Goal: Check status: Check status

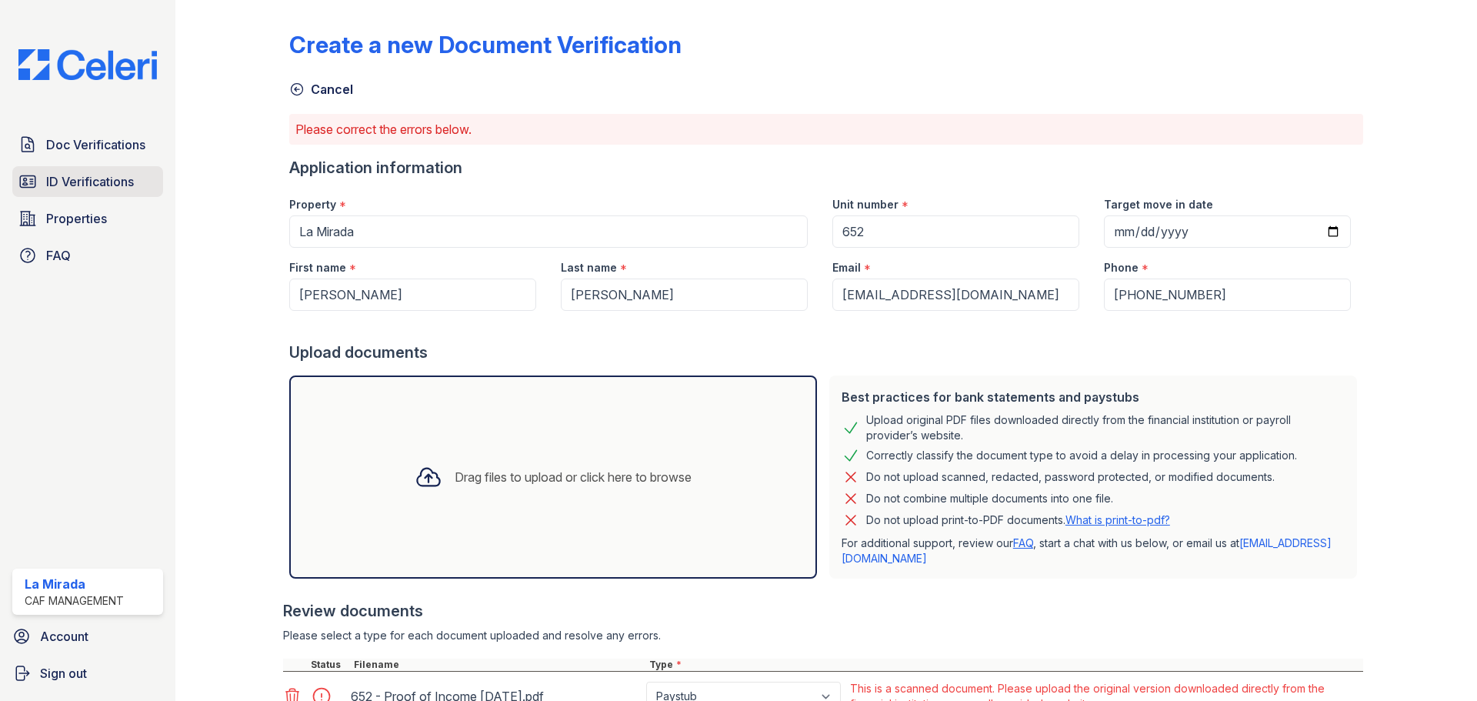
click at [72, 185] on span "ID Verifications" at bounding box center [90, 181] width 88 height 18
click at [82, 152] on span "Doc Verifications" at bounding box center [95, 144] width 99 height 18
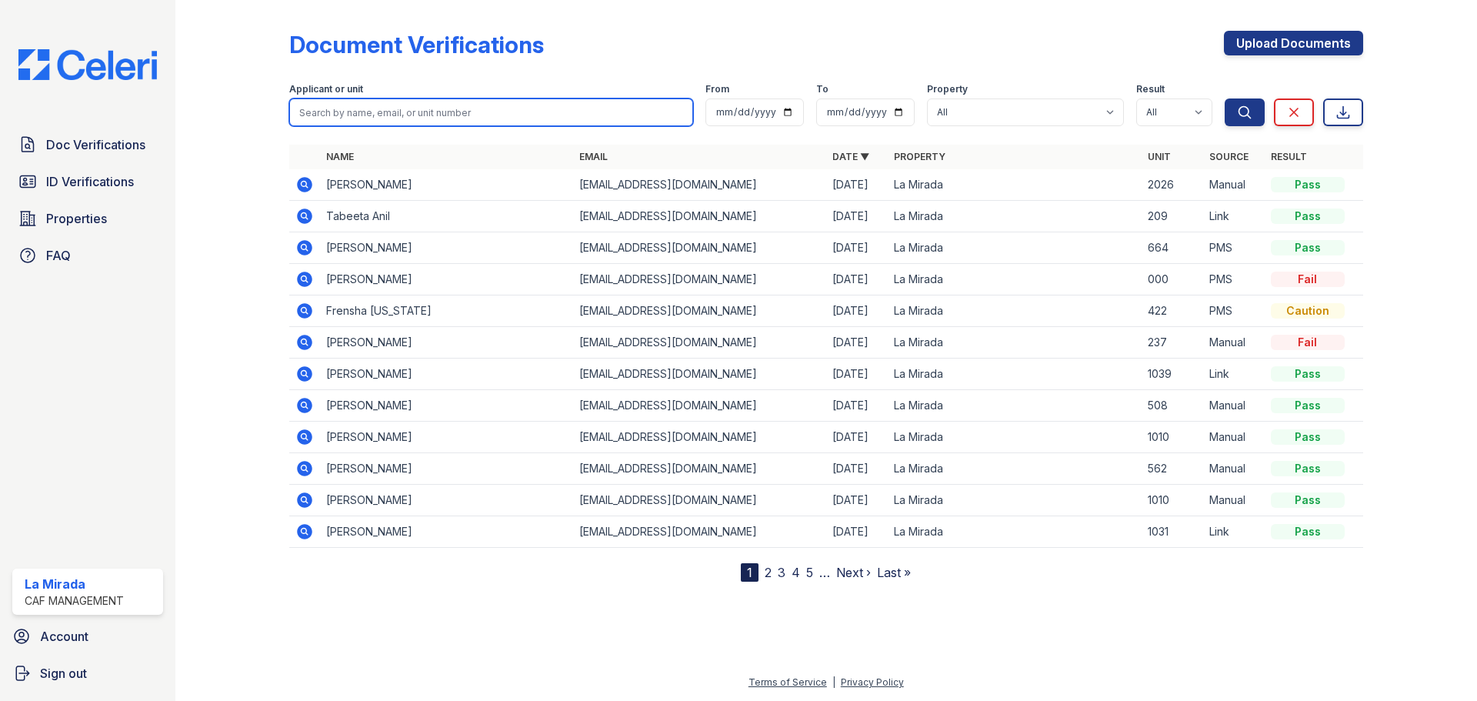
click at [467, 114] on input "search" at bounding box center [491, 112] width 404 height 28
click at [305, 219] on icon at bounding box center [304, 216] width 15 height 15
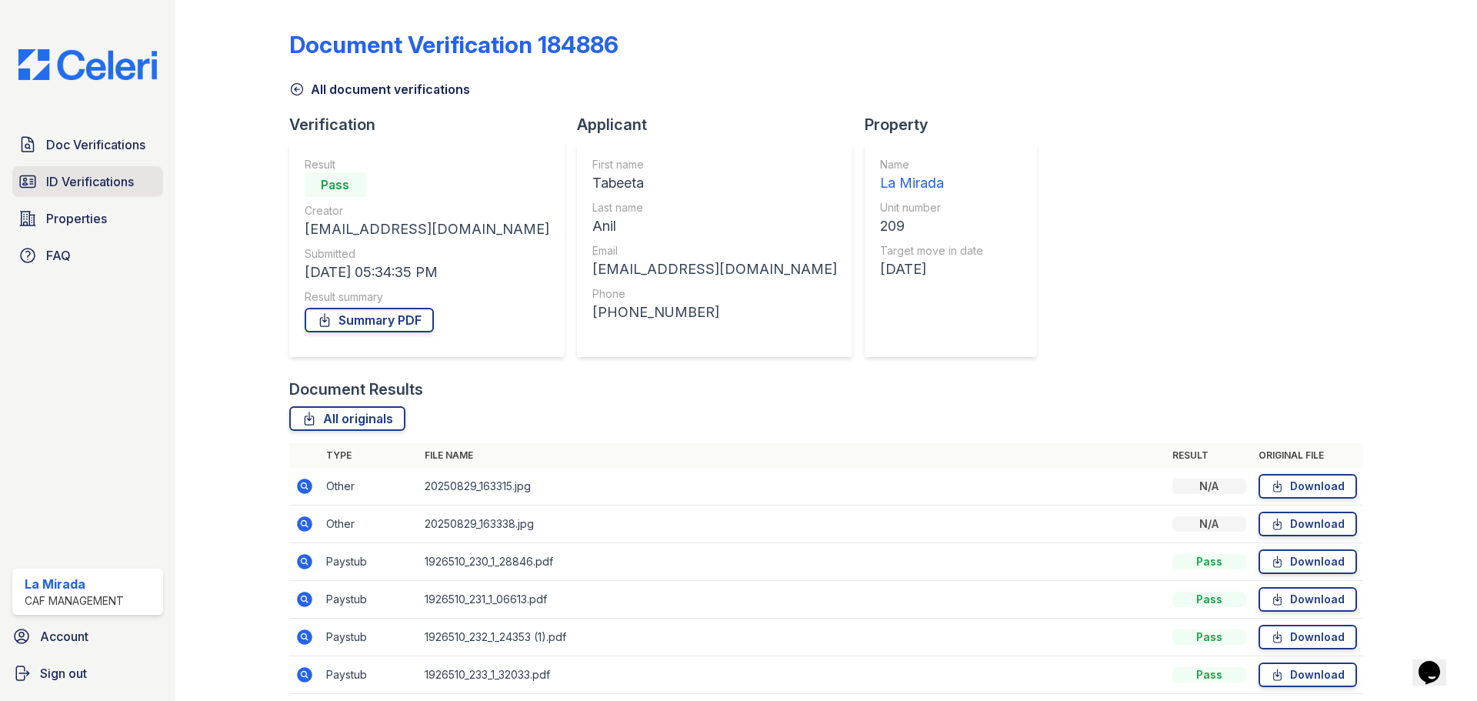
click at [82, 188] on span "ID Verifications" at bounding box center [90, 181] width 88 height 18
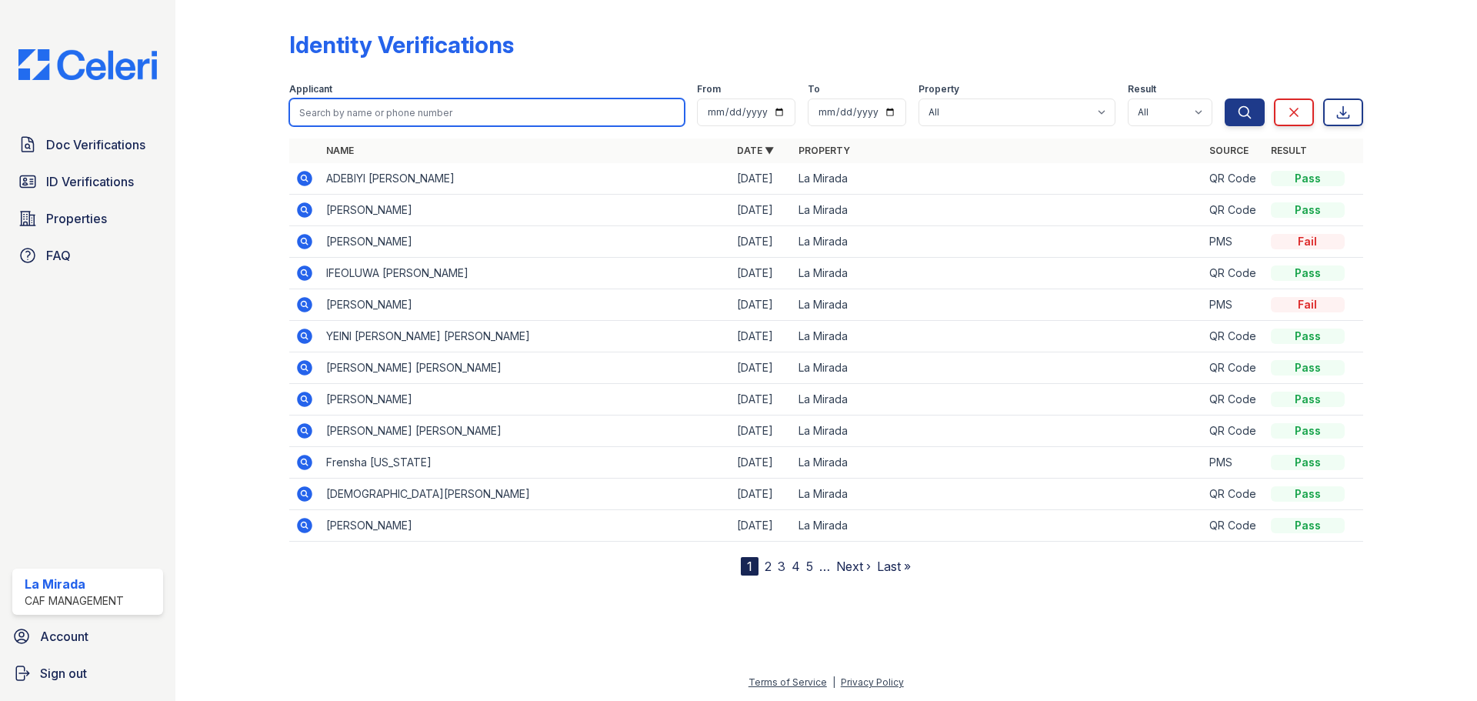
click at [419, 112] on input "search" at bounding box center [486, 112] width 395 height 28
type input "tabeeta"
click at [1225, 98] on button "Search" at bounding box center [1245, 112] width 40 height 28
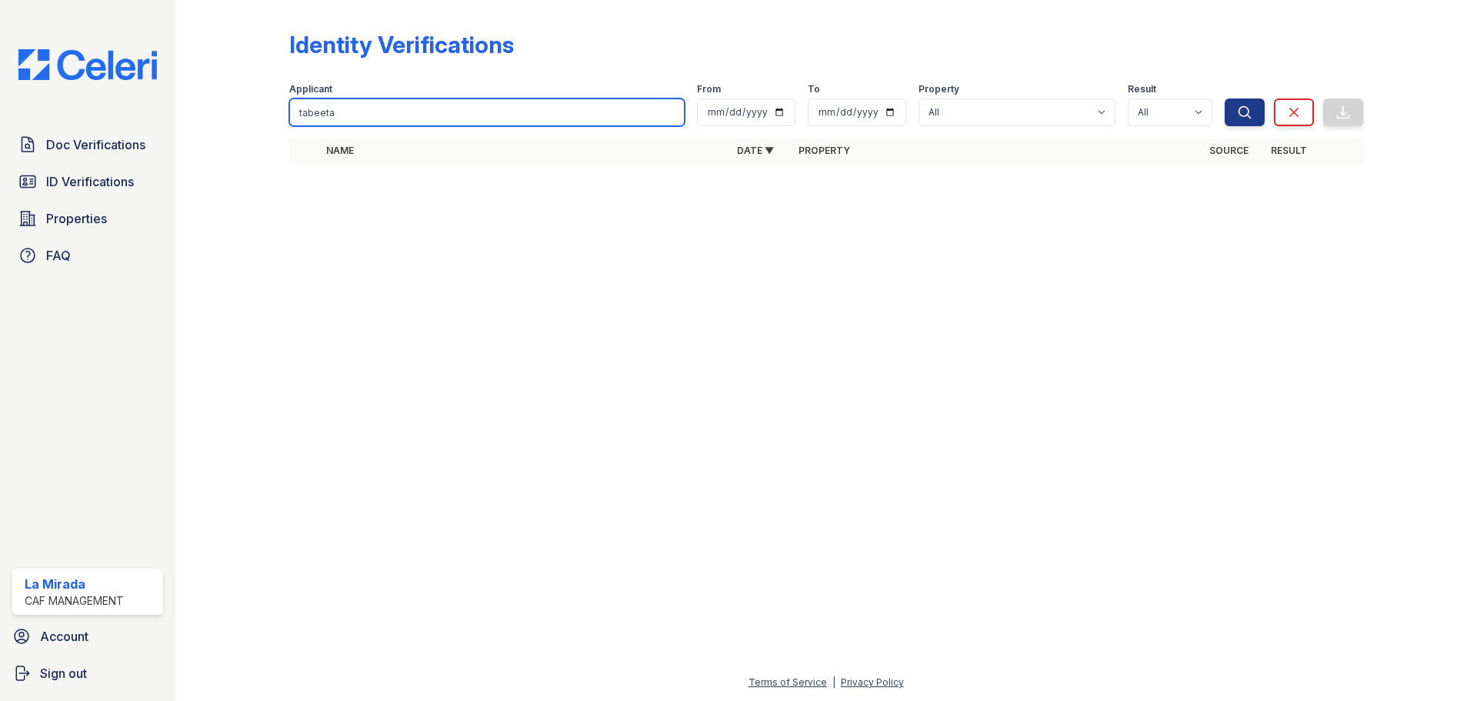
click at [439, 114] on input "tabeeta" at bounding box center [486, 112] width 395 height 28
drag, startPoint x: 423, startPoint y: 112, endPoint x: 276, endPoint y: 135, distance: 148.9
click at [276, 135] on div "Identity Verifications Filter Applicant tabeeta From To Property All La Mirada …" at bounding box center [826, 101] width 1253 height 203
type input "anil"
click at [1225, 98] on button "Search" at bounding box center [1245, 112] width 40 height 28
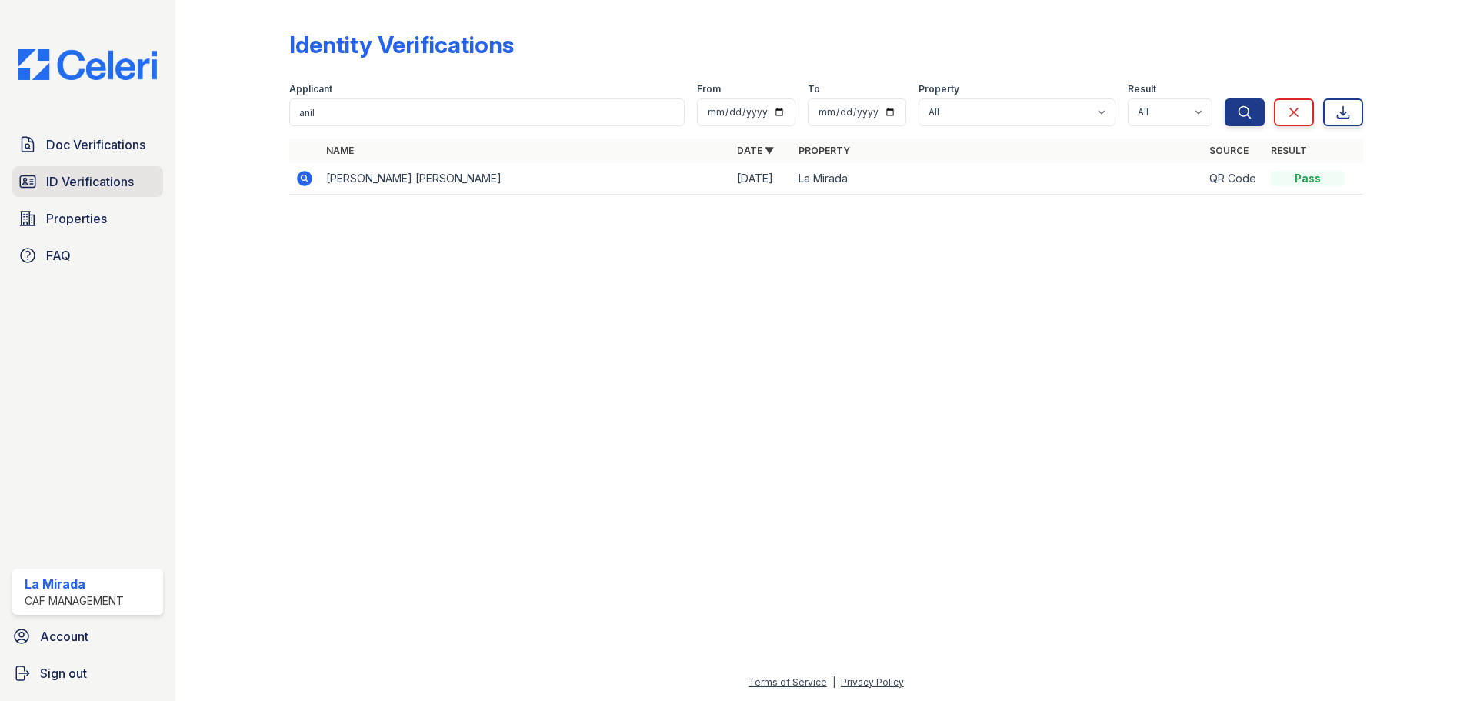
click at [68, 187] on span "ID Verifications" at bounding box center [90, 181] width 88 height 18
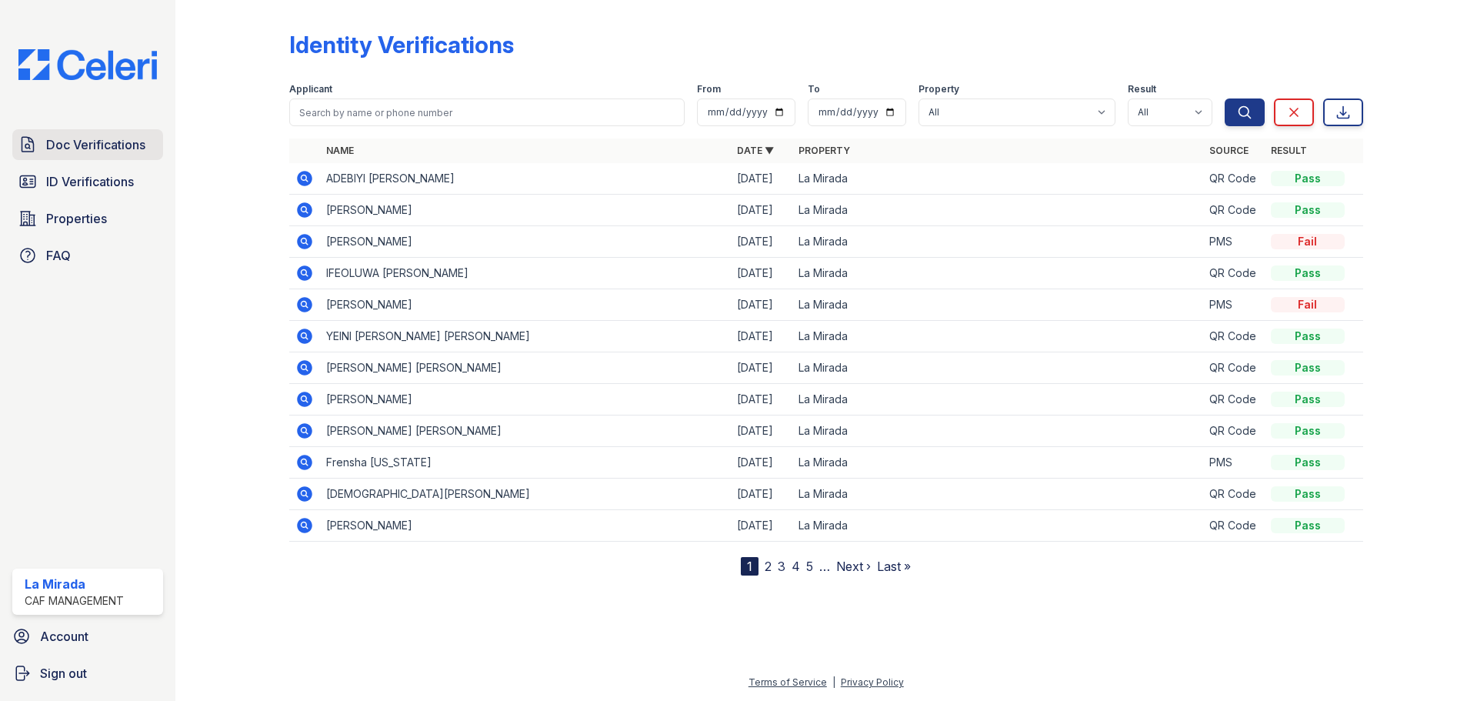
click at [102, 152] on span "Doc Verifications" at bounding box center [95, 144] width 99 height 18
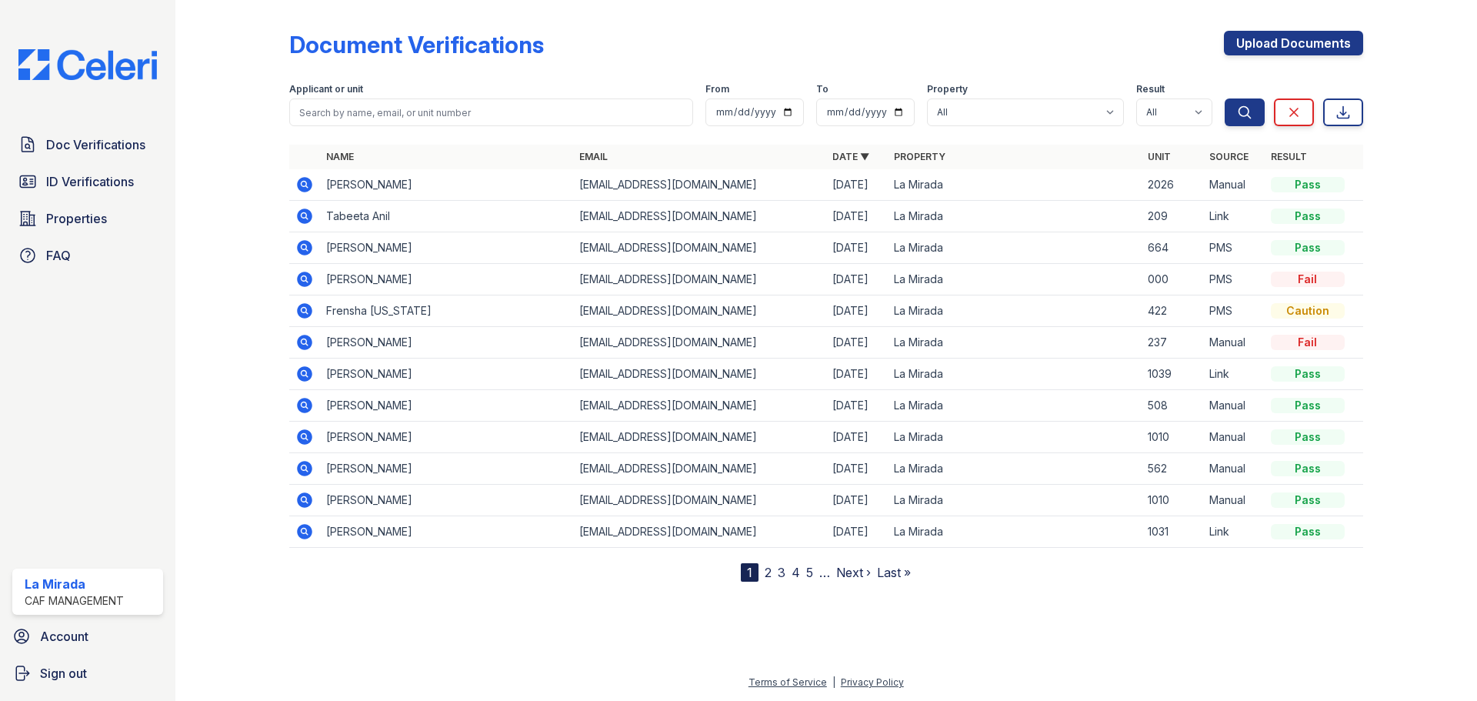
click at [114, 143] on span "Doc Verifications" at bounding box center [95, 144] width 99 height 18
click at [360, 109] on input "search" at bounding box center [491, 112] width 404 height 28
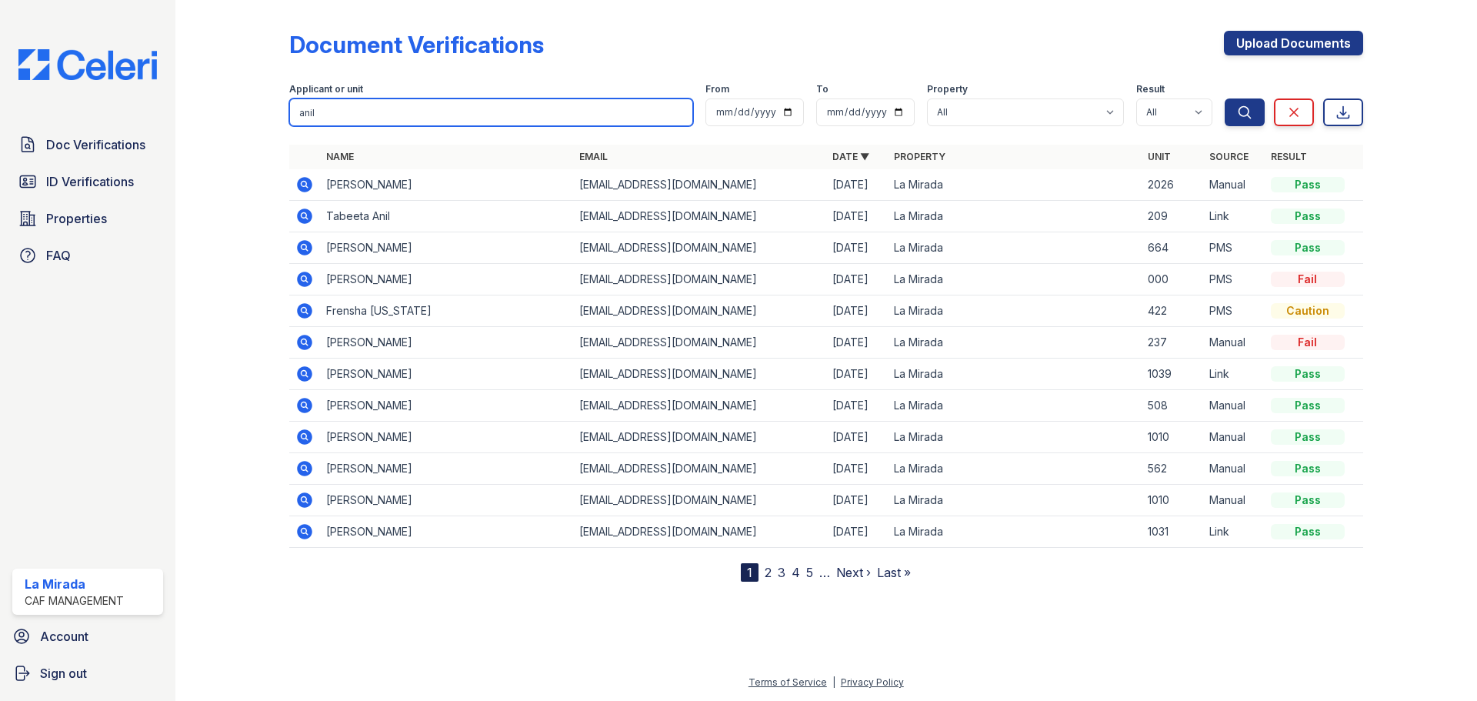
type input "anil"
click at [1225, 98] on button "Search" at bounding box center [1245, 112] width 40 height 28
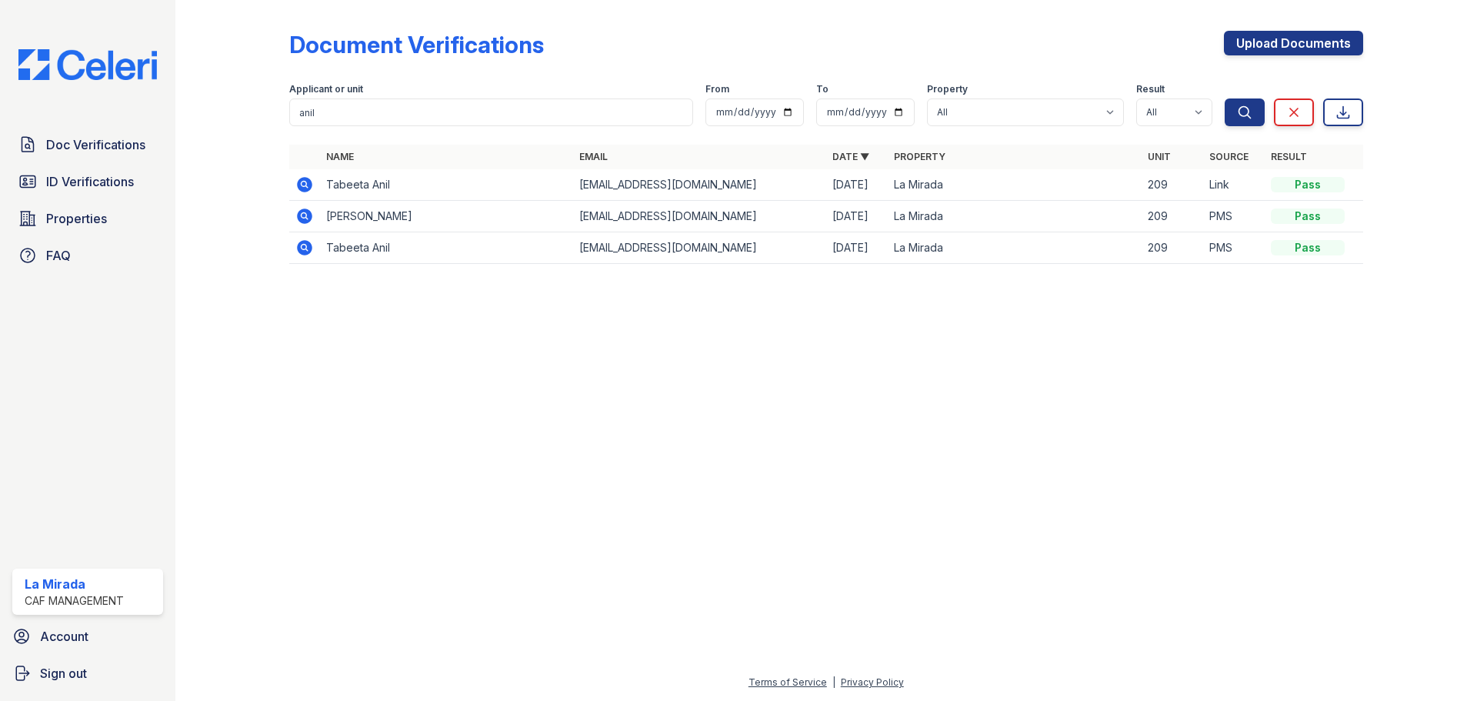
click at [376, 217] on td "anil sabih" at bounding box center [446, 217] width 253 height 32
click at [306, 215] on icon at bounding box center [304, 216] width 18 height 18
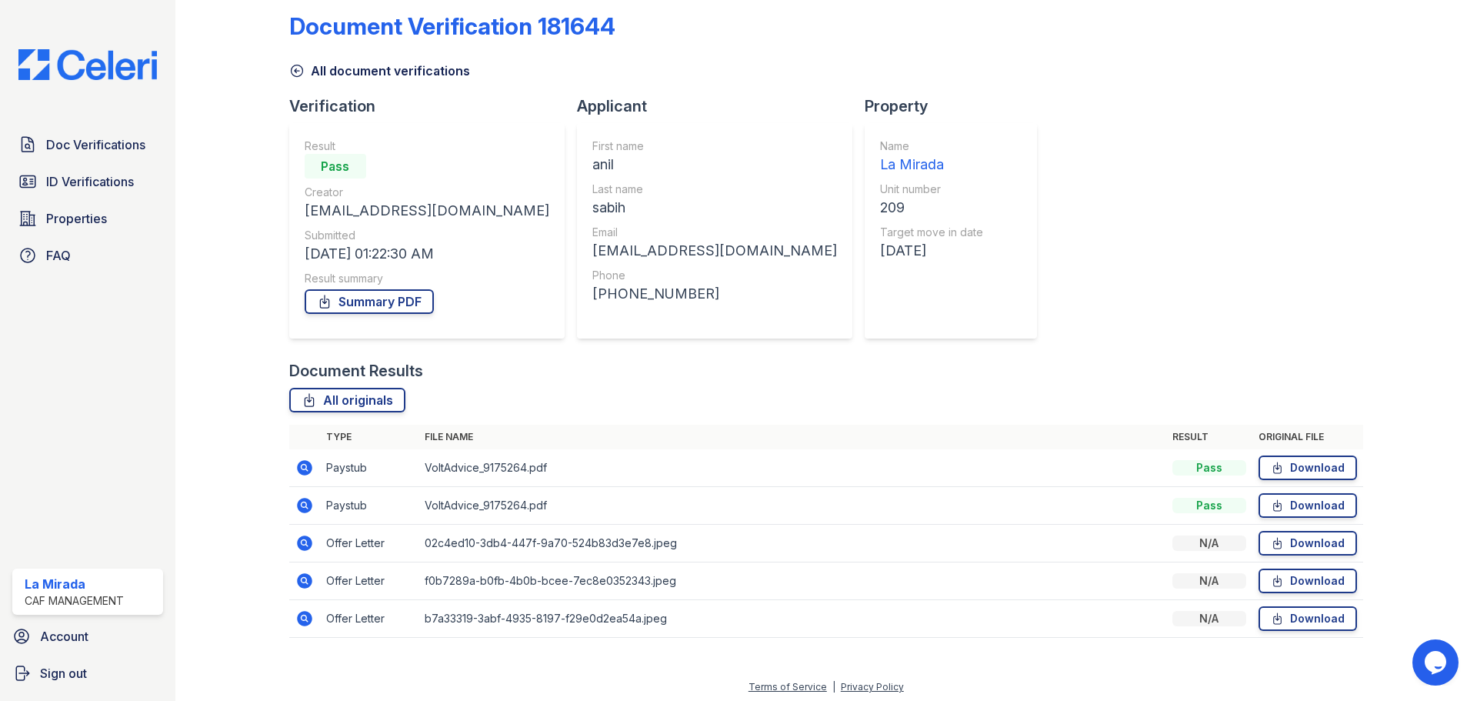
scroll to position [23, 0]
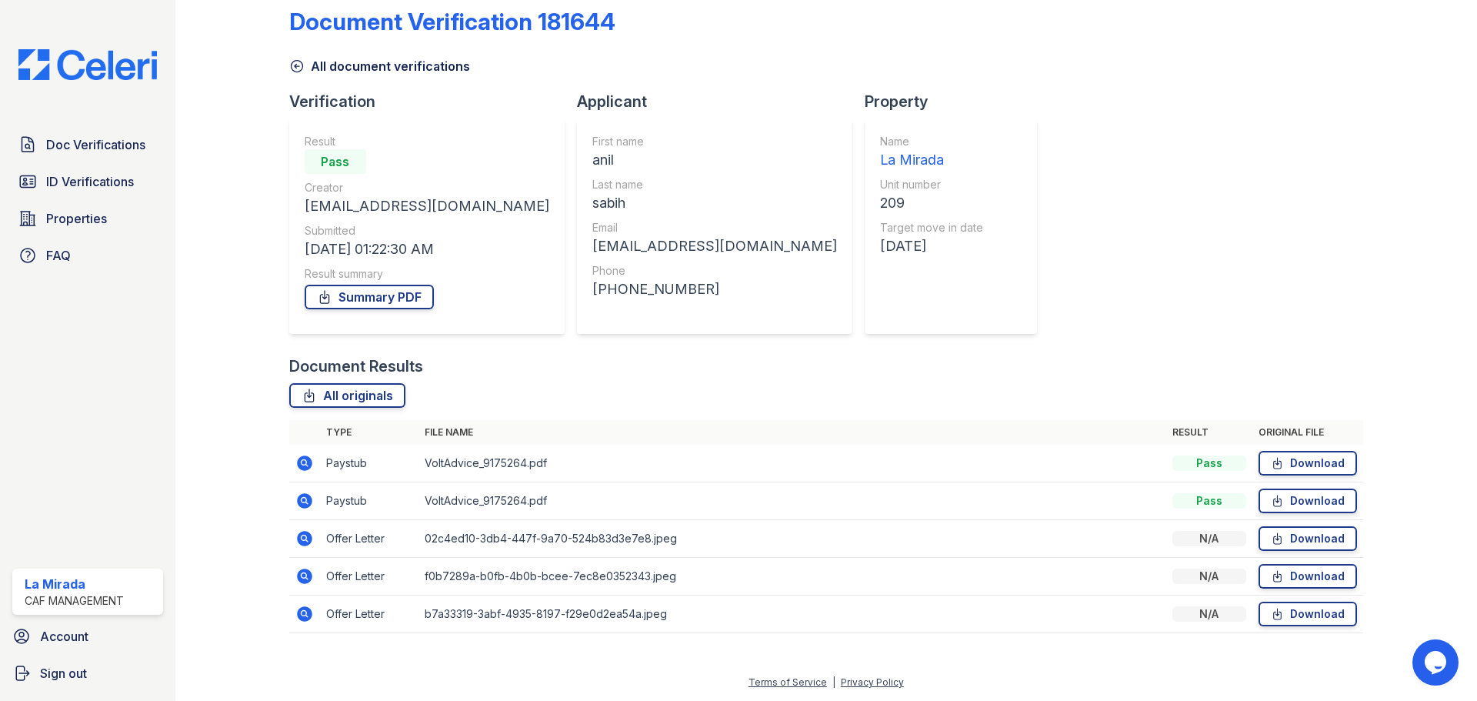
click at [309, 544] on icon at bounding box center [304, 538] width 15 height 15
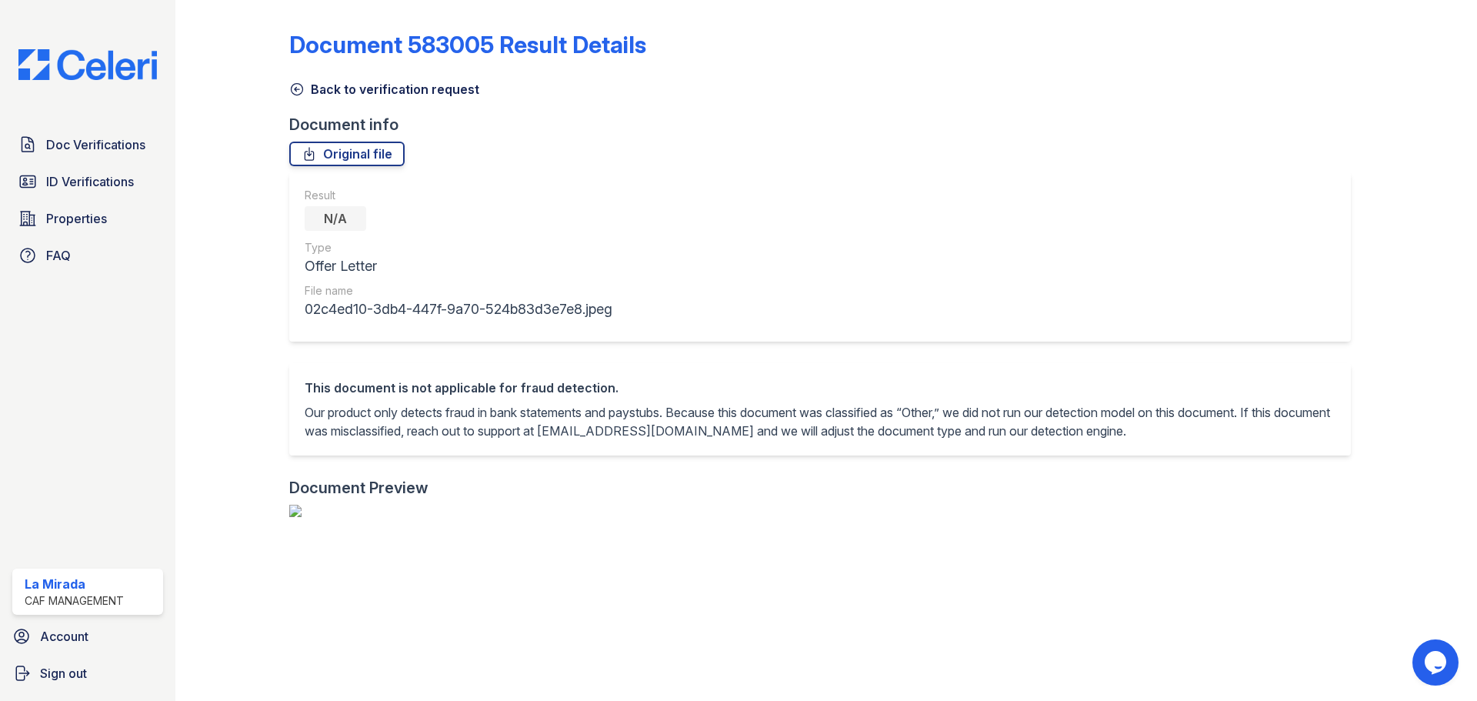
click at [292, 90] on icon at bounding box center [296, 89] width 15 height 15
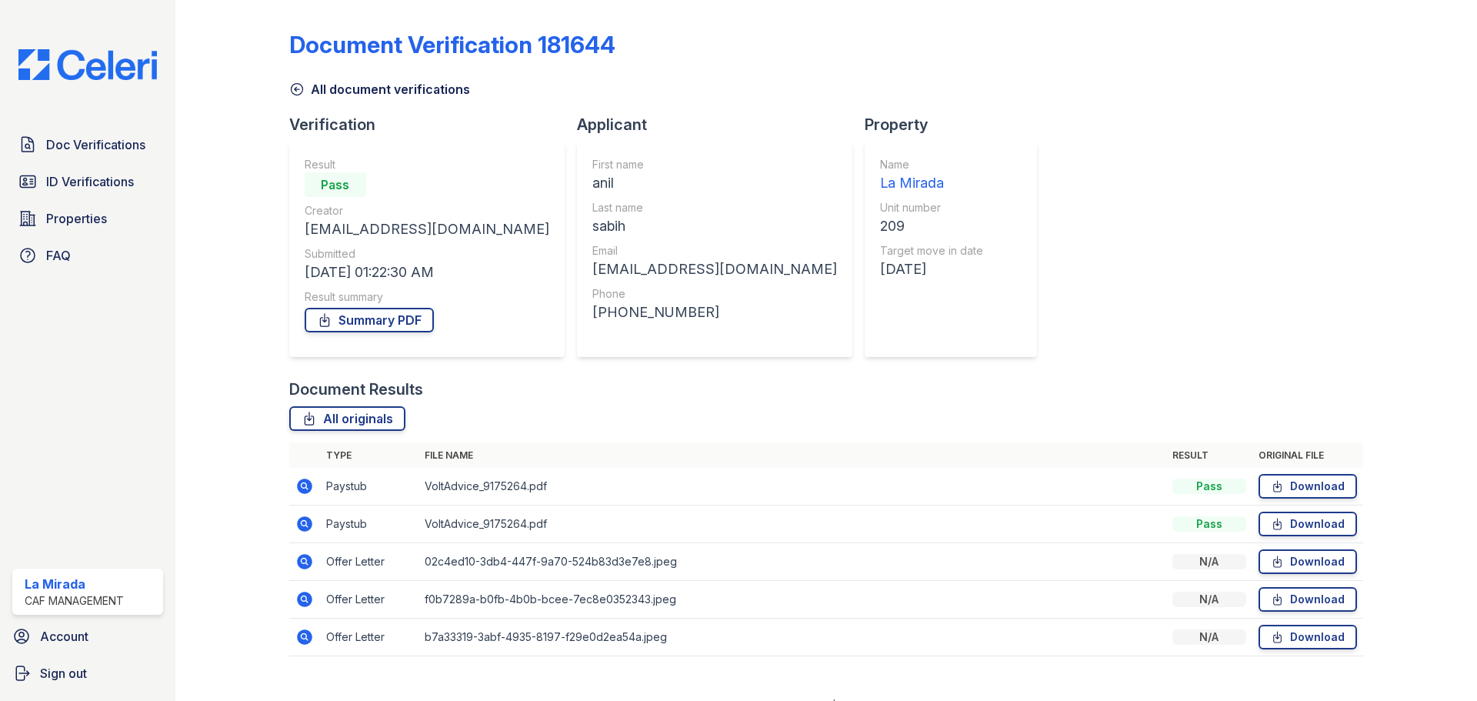
click at [304, 597] on icon at bounding box center [304, 598] width 4 height 4
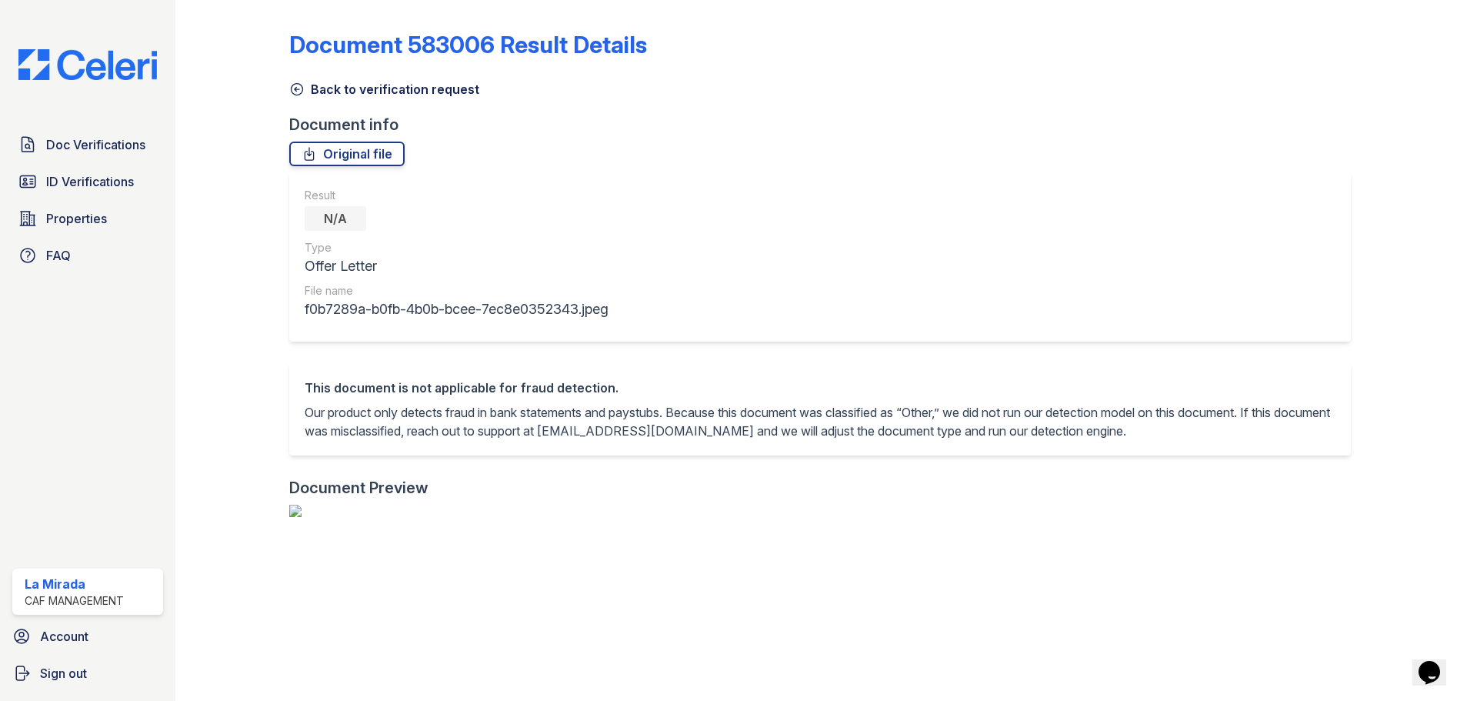
click at [302, 86] on icon at bounding box center [296, 89] width 15 height 15
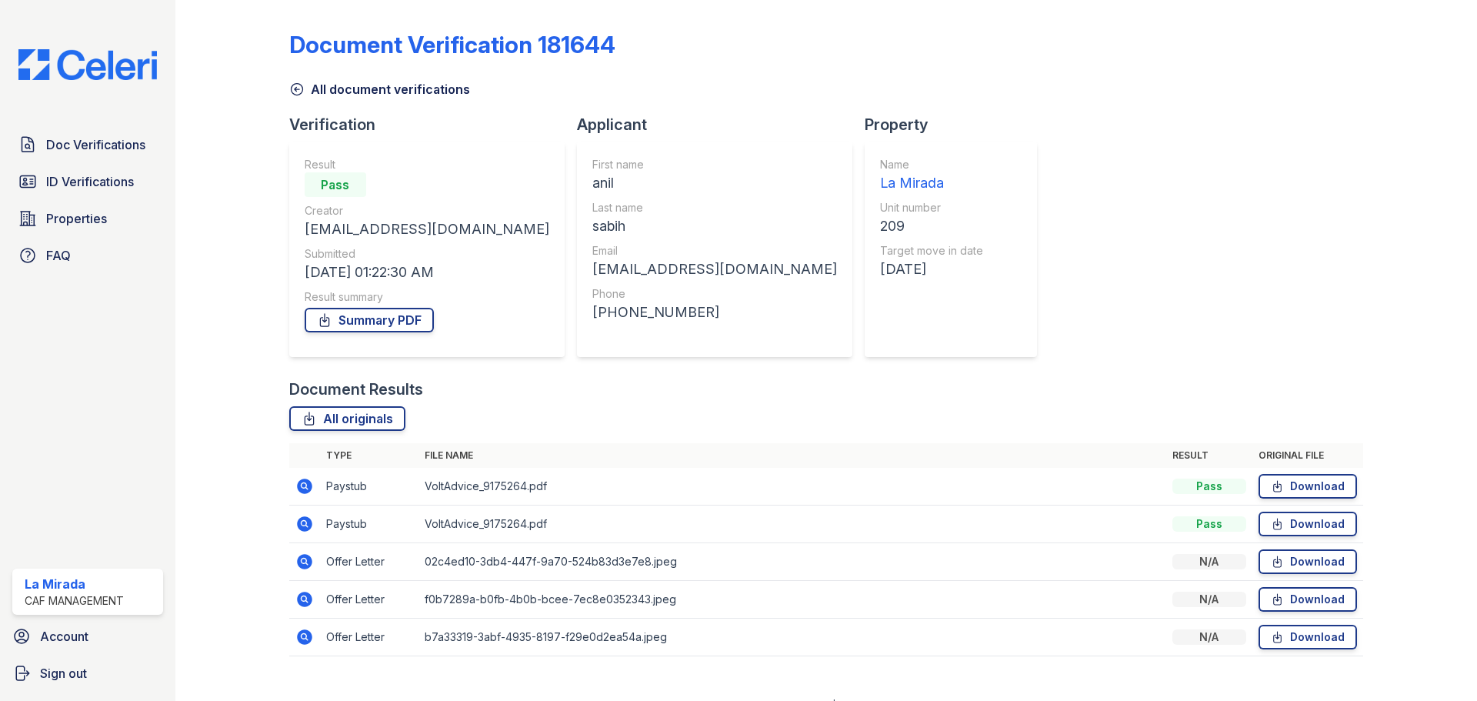
click at [299, 638] on icon at bounding box center [304, 636] width 15 height 15
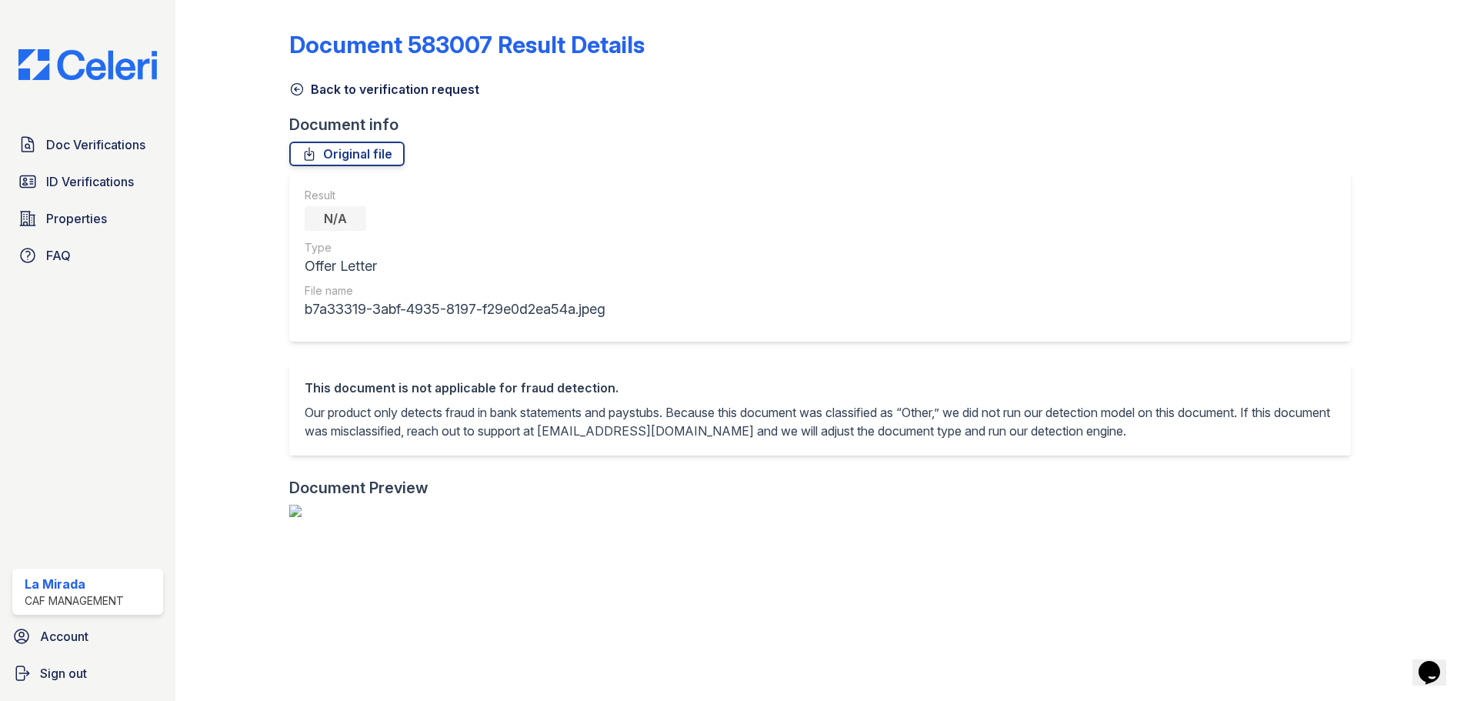
click at [297, 89] on icon at bounding box center [297, 90] width 12 height 12
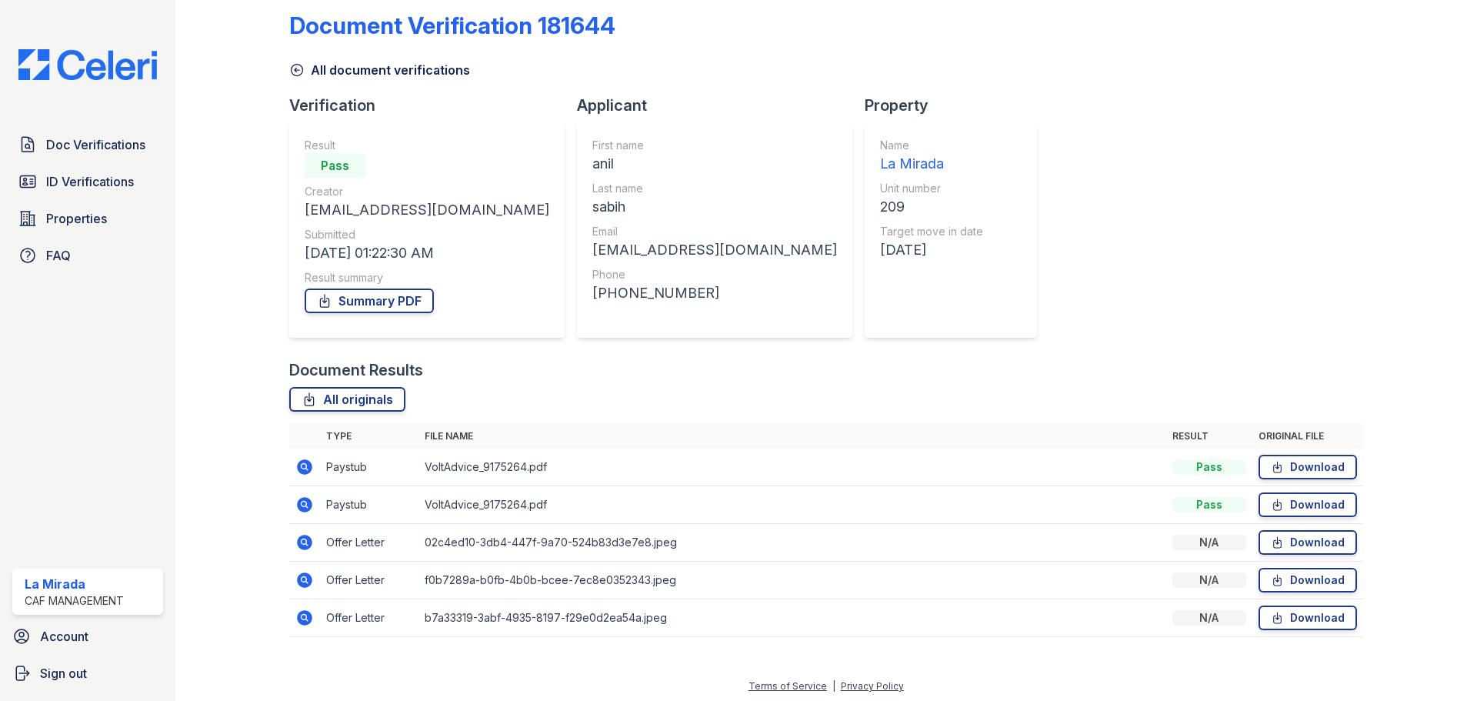
scroll to position [23, 0]
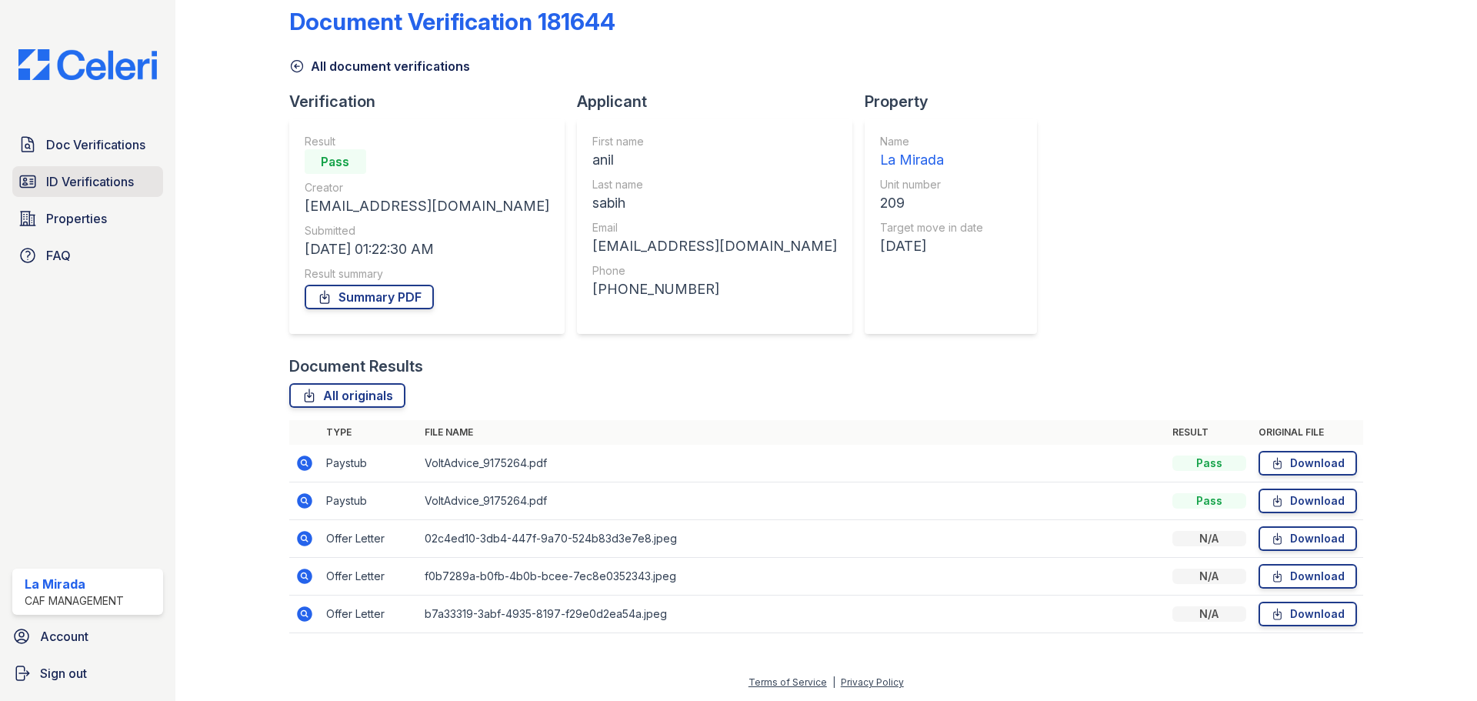
click at [130, 183] on span "ID Verifications" at bounding box center [90, 181] width 88 height 18
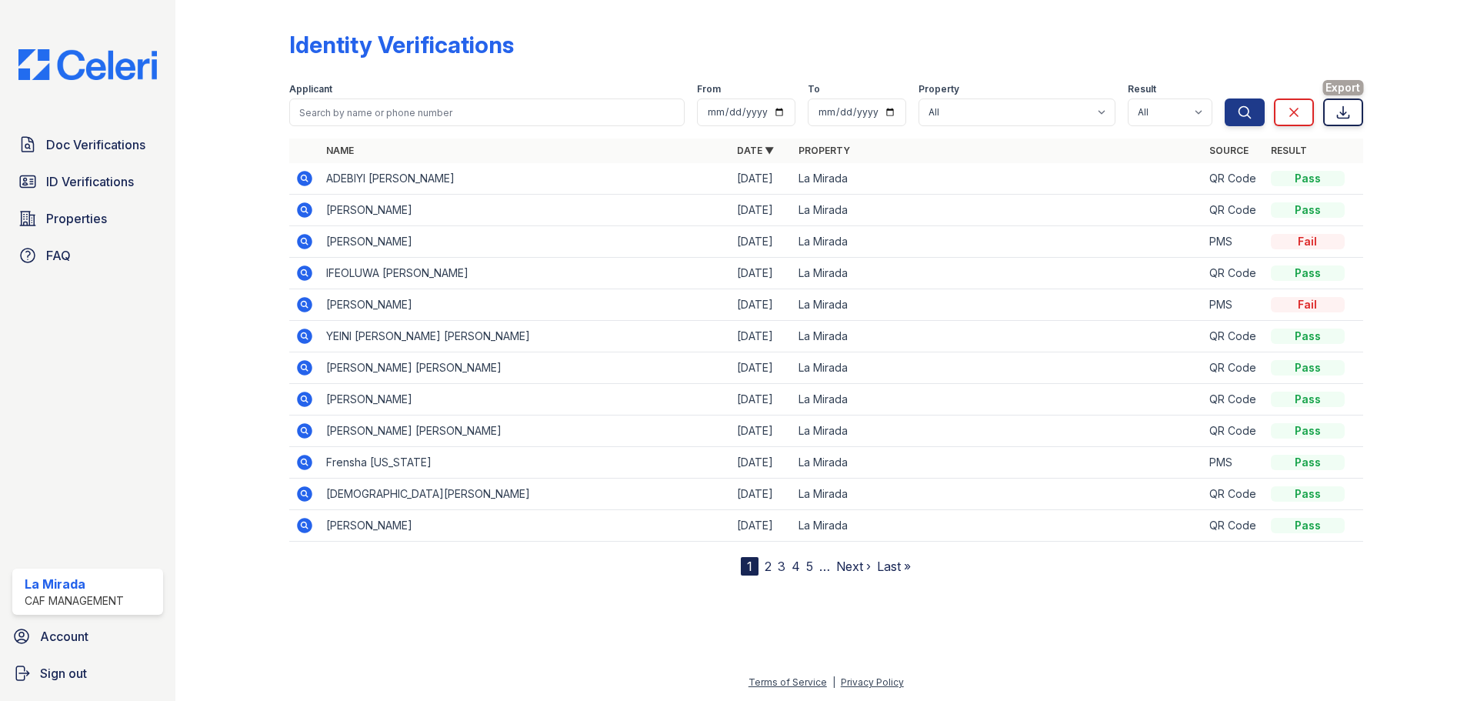
click at [1336, 113] on icon at bounding box center [1343, 112] width 15 height 15
click at [1058, 43] on div "Identity Verifications" at bounding box center [826, 51] width 1074 height 40
click at [83, 182] on span "ID Verifications" at bounding box center [90, 181] width 88 height 18
click at [118, 152] on span "Doc Verifications" at bounding box center [95, 144] width 99 height 18
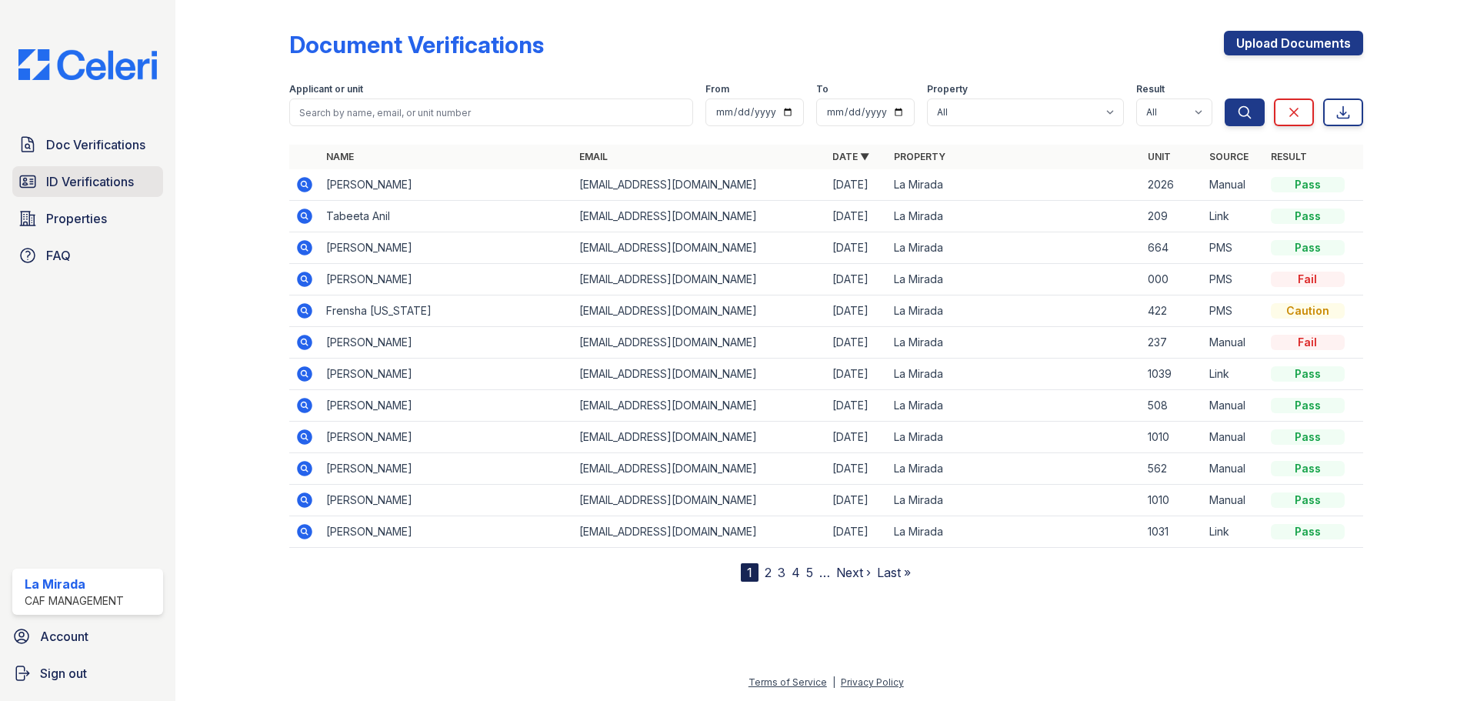
click at [125, 182] on span "ID Verifications" at bounding box center [90, 181] width 88 height 18
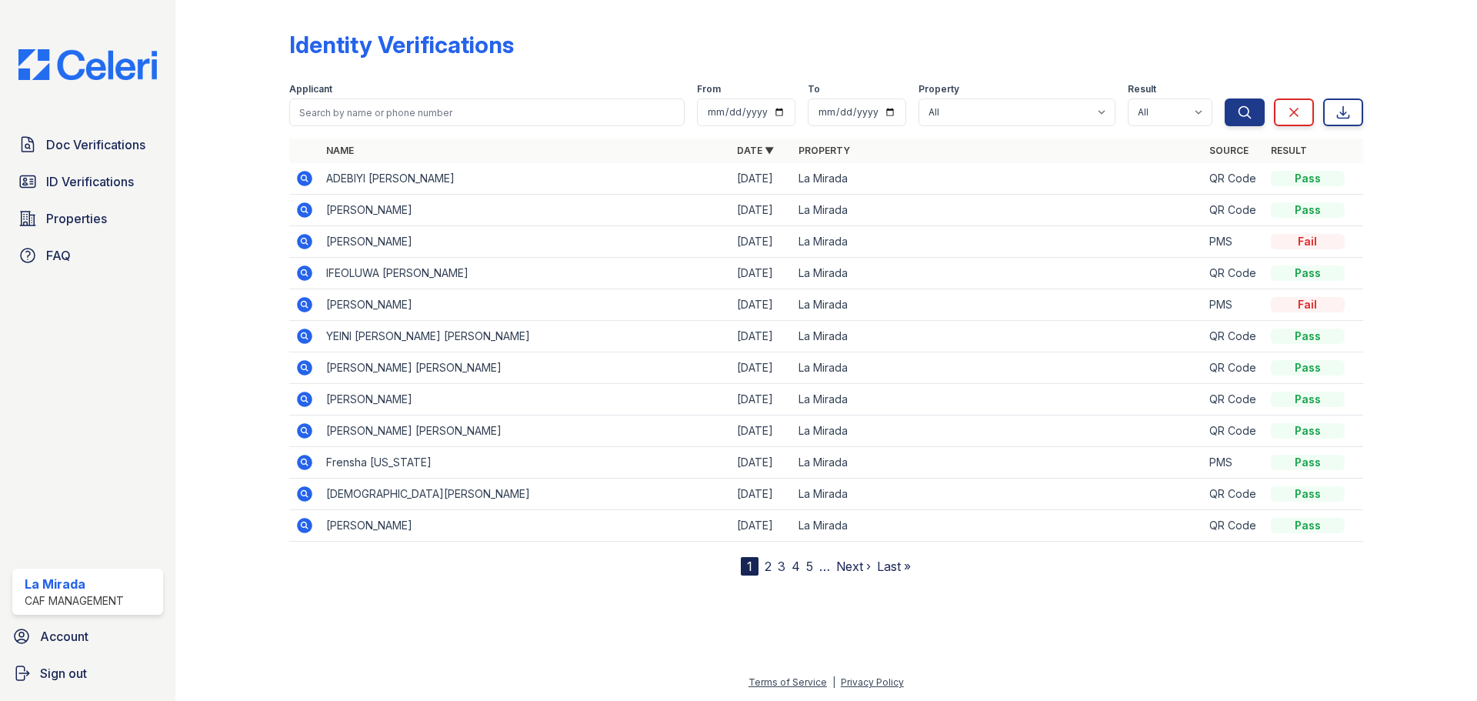
click at [255, 222] on div at bounding box center [244, 290] width 89 height 569
click at [95, 254] on link "FAQ" at bounding box center [87, 255] width 151 height 31
click at [108, 188] on span "ID Verifications" at bounding box center [90, 181] width 88 height 18
click at [407, 113] on input "search" at bounding box center [486, 112] width 395 height 28
type input "anil"
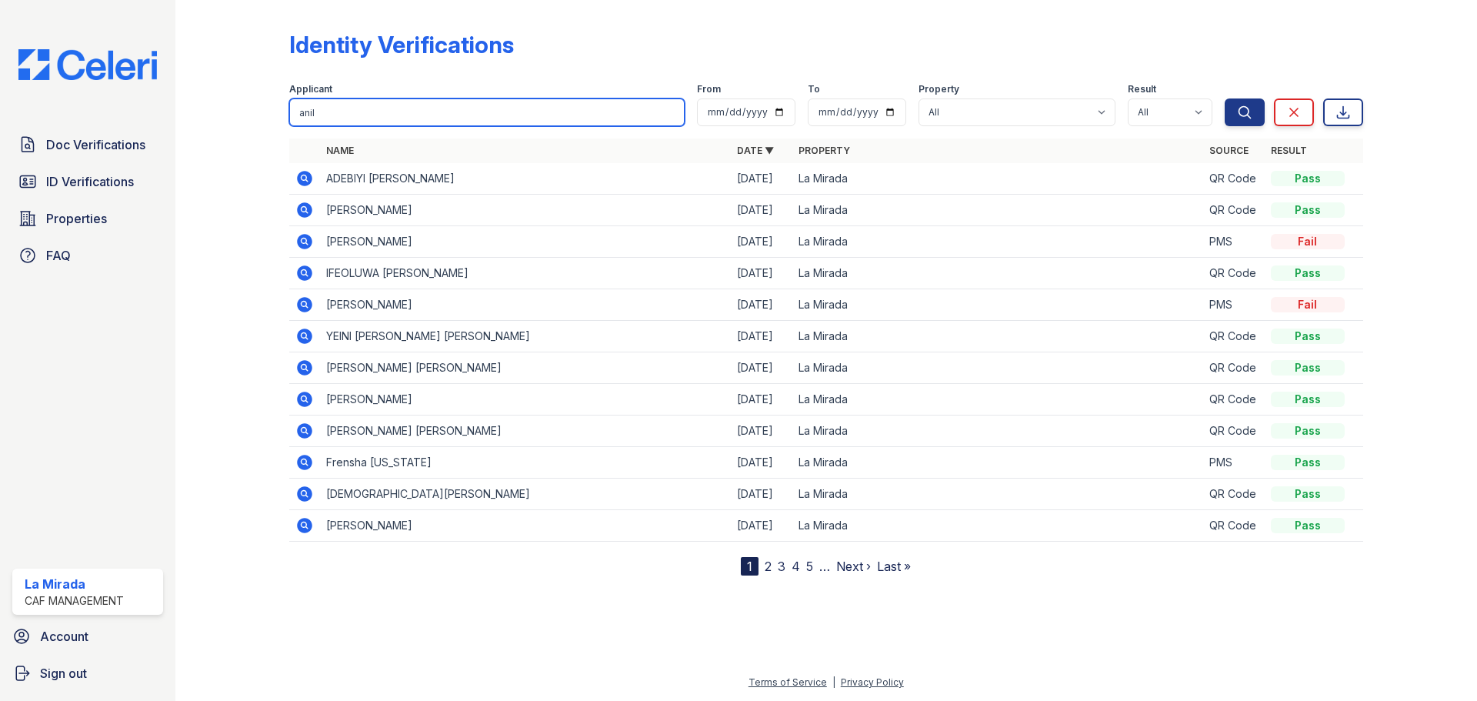
click at [1225, 98] on button "Search" at bounding box center [1245, 112] width 40 height 28
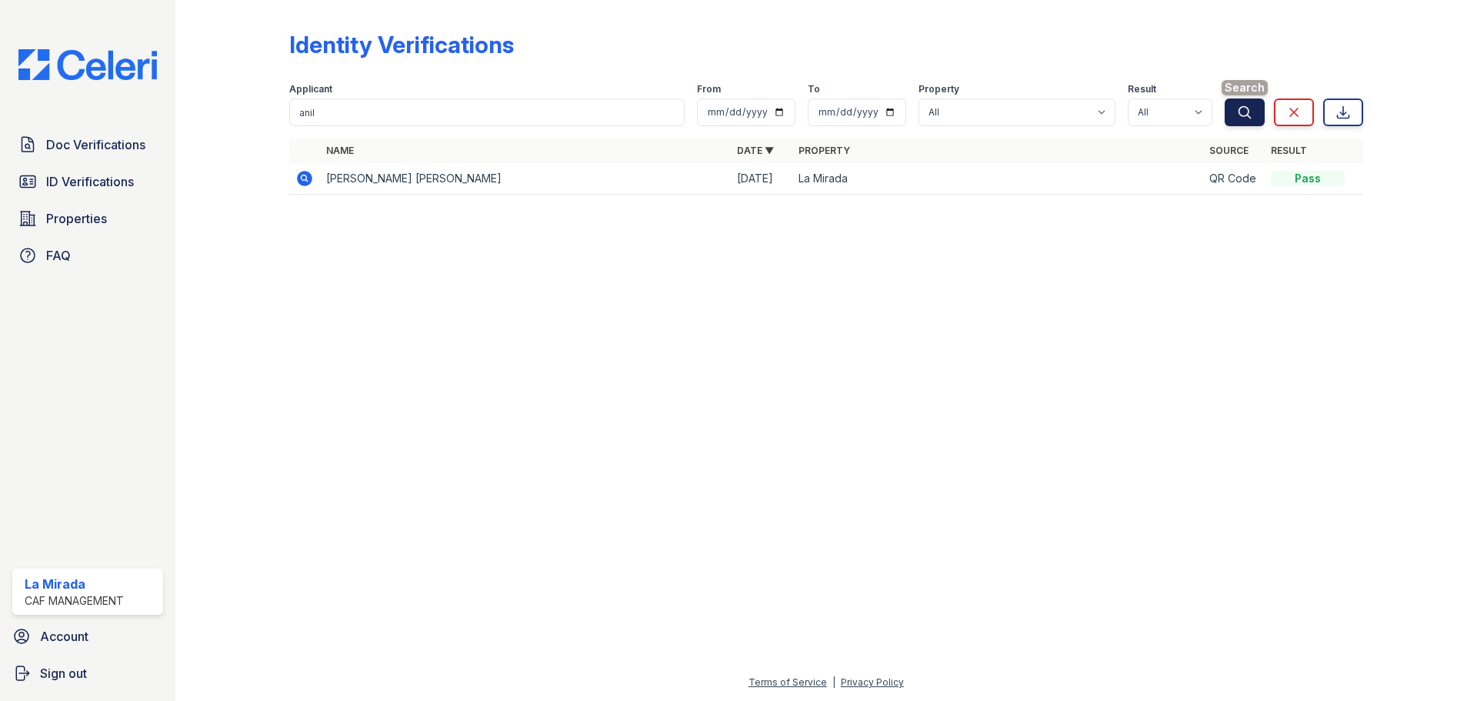
click at [1246, 116] on icon "submit" at bounding box center [1244, 112] width 15 height 15
click at [540, 132] on form "Applicant anil From To Property All La Mirada Result All Pass Fail Caution Resu…" at bounding box center [826, 102] width 1074 height 62
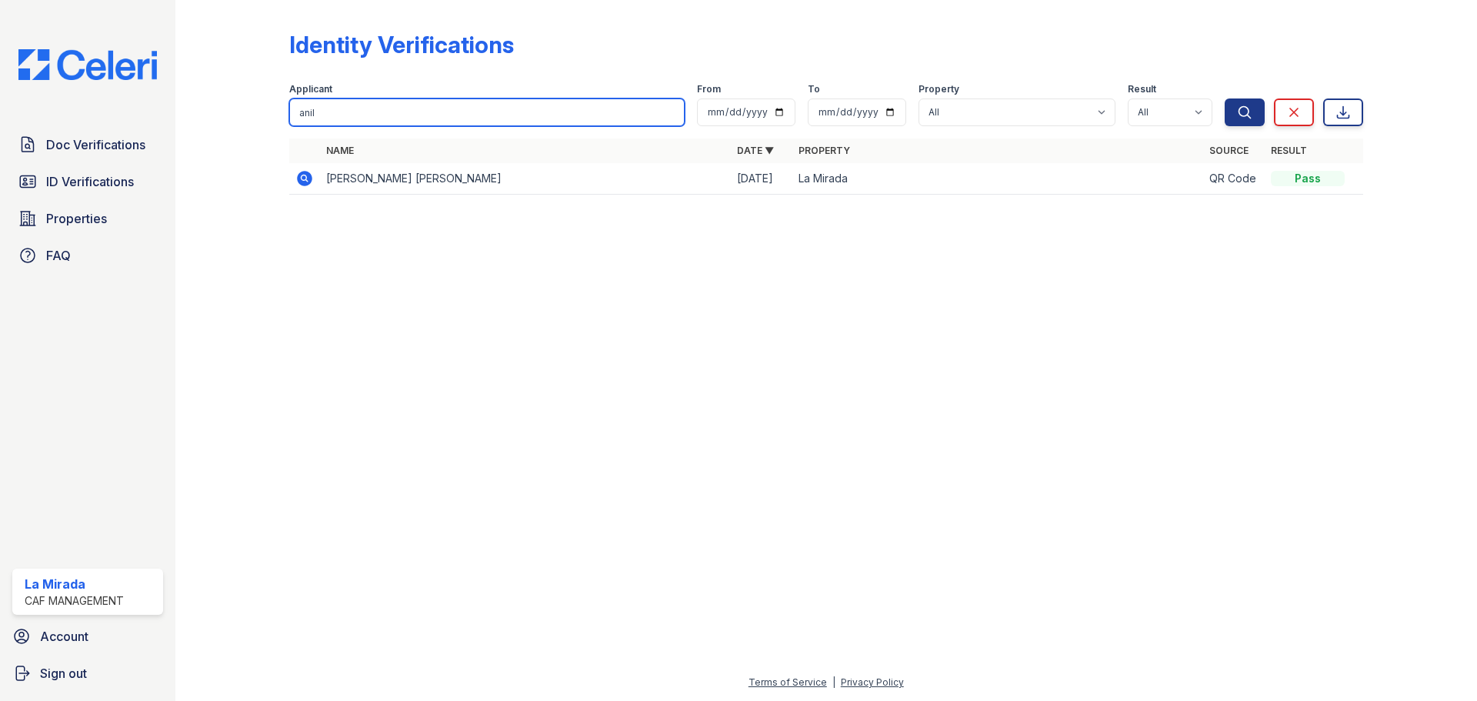
click at [560, 118] on input "anil" at bounding box center [486, 112] width 395 height 28
drag, startPoint x: 538, startPoint y: 109, endPoint x: 270, endPoint y: 139, distance: 269.4
click at [270, 139] on div "Identity Verifications Filter Applicant anil From To Property All La Mirada Res…" at bounding box center [826, 117] width 1253 height 235
click at [304, 179] on icon at bounding box center [304, 177] width 4 height 4
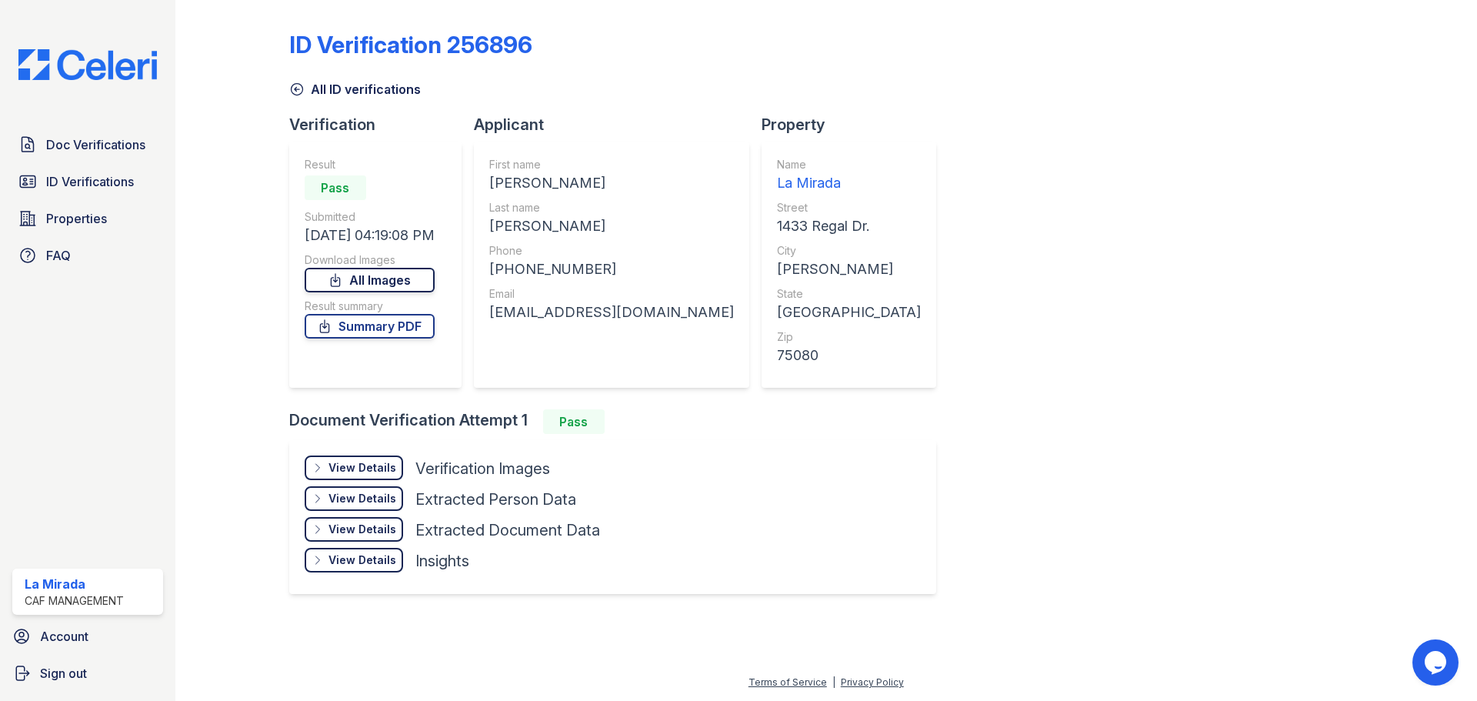
click at [429, 286] on link "All Images" at bounding box center [370, 280] width 130 height 25
click at [872, 64] on div "ID Verification 256896" at bounding box center [826, 51] width 1074 height 40
click at [299, 85] on icon at bounding box center [296, 89] width 15 height 15
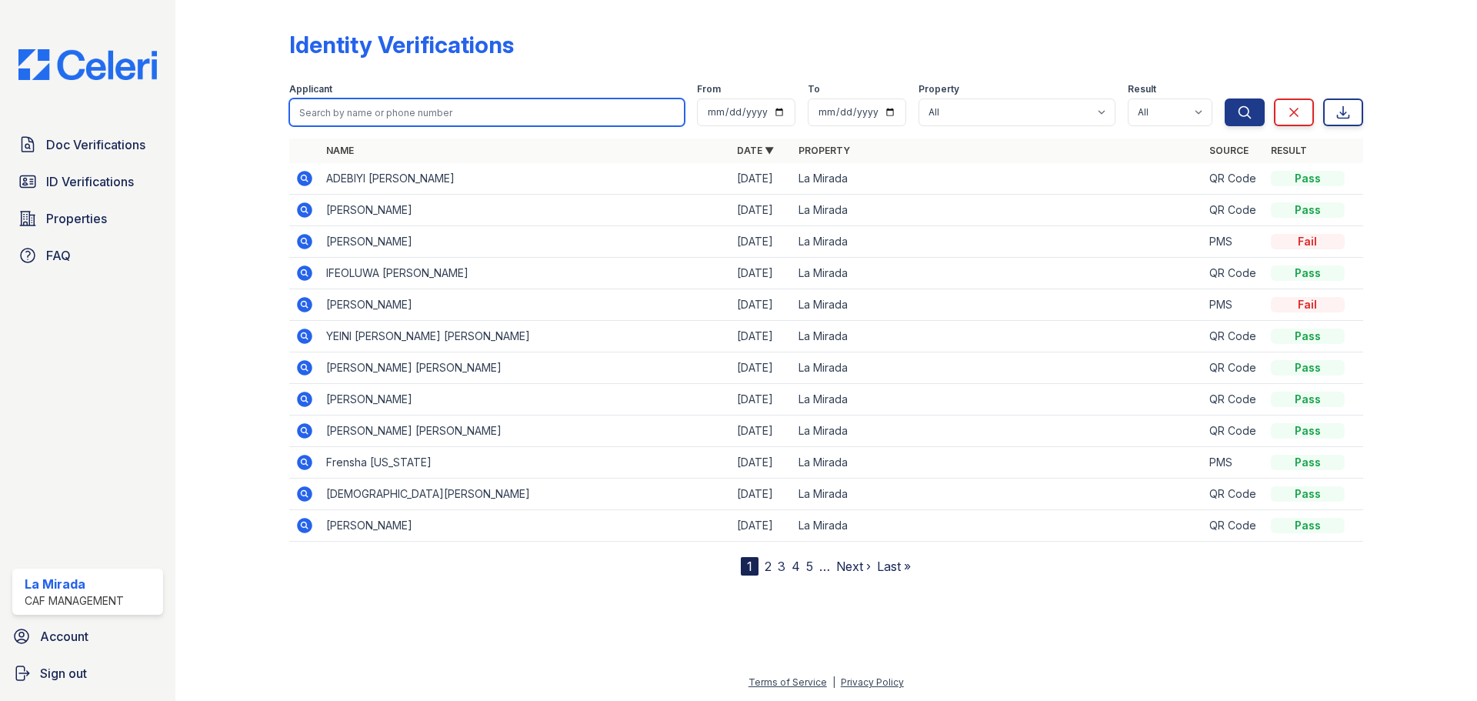
click at [414, 108] on input "search" at bounding box center [486, 112] width 395 height 28
